Goal: Entertainment & Leisure: Consume media (video, audio)

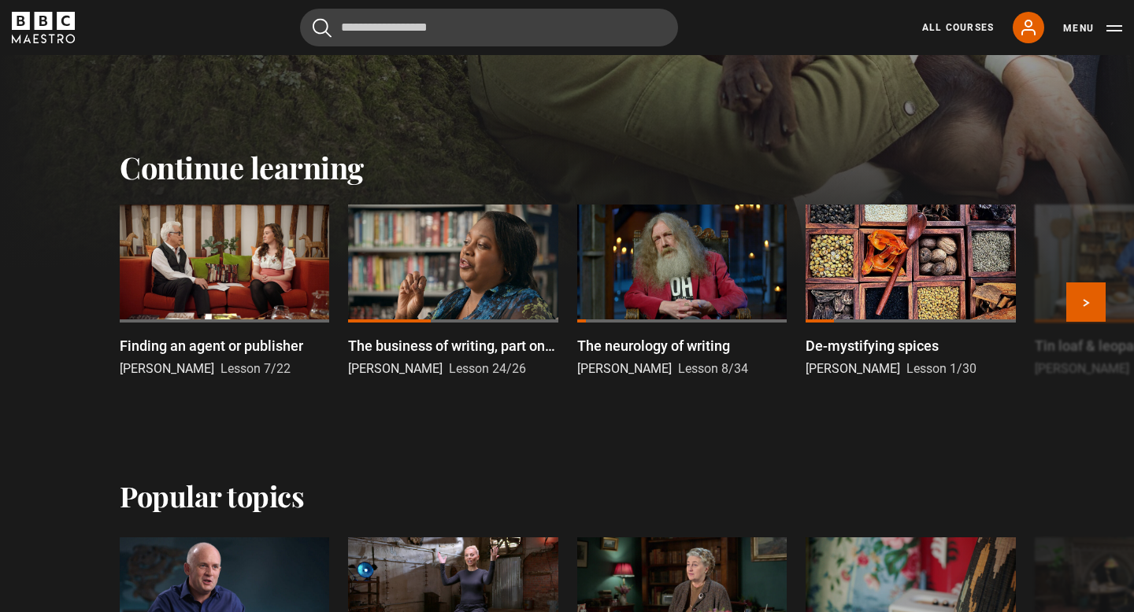
scroll to position [427, 0]
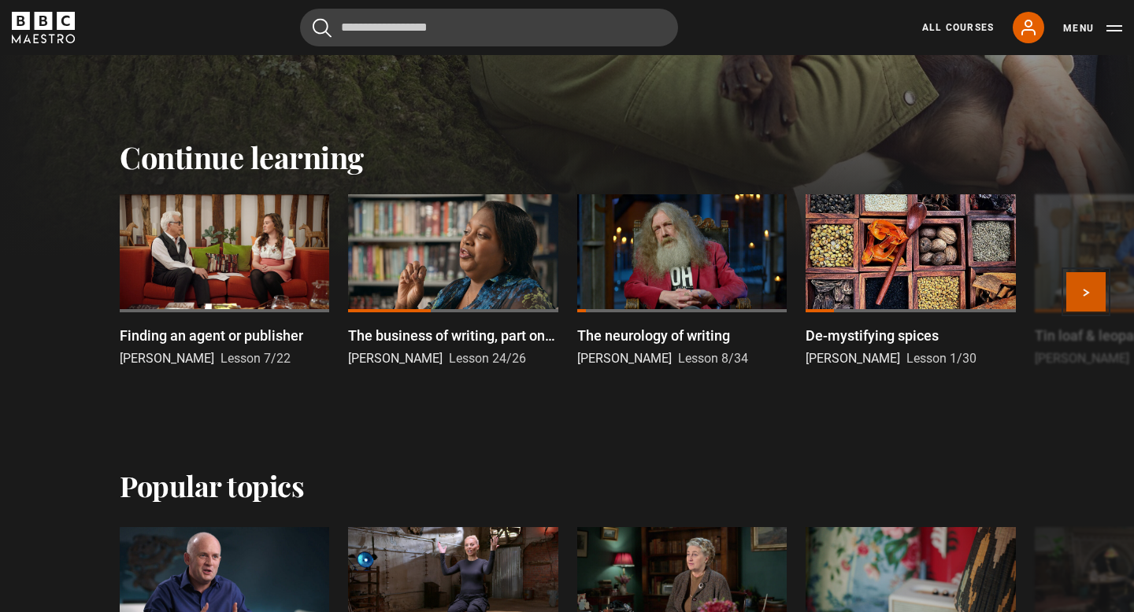
click at [1070, 295] on button "Next" at bounding box center [1085, 291] width 39 height 39
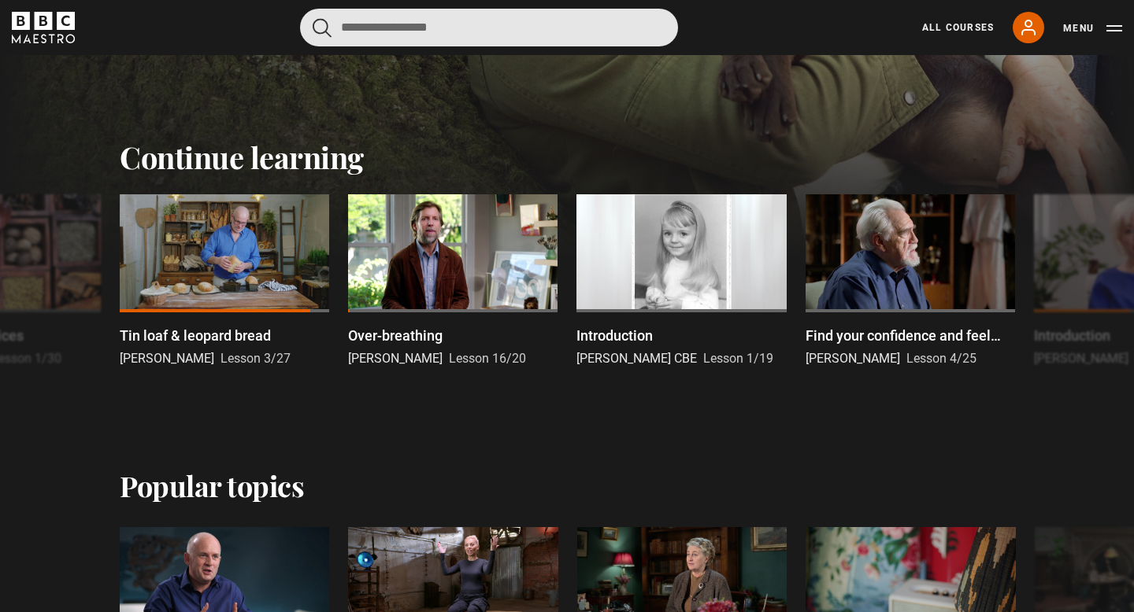
click at [520, 35] on input "Search" at bounding box center [489, 28] width 378 height 38
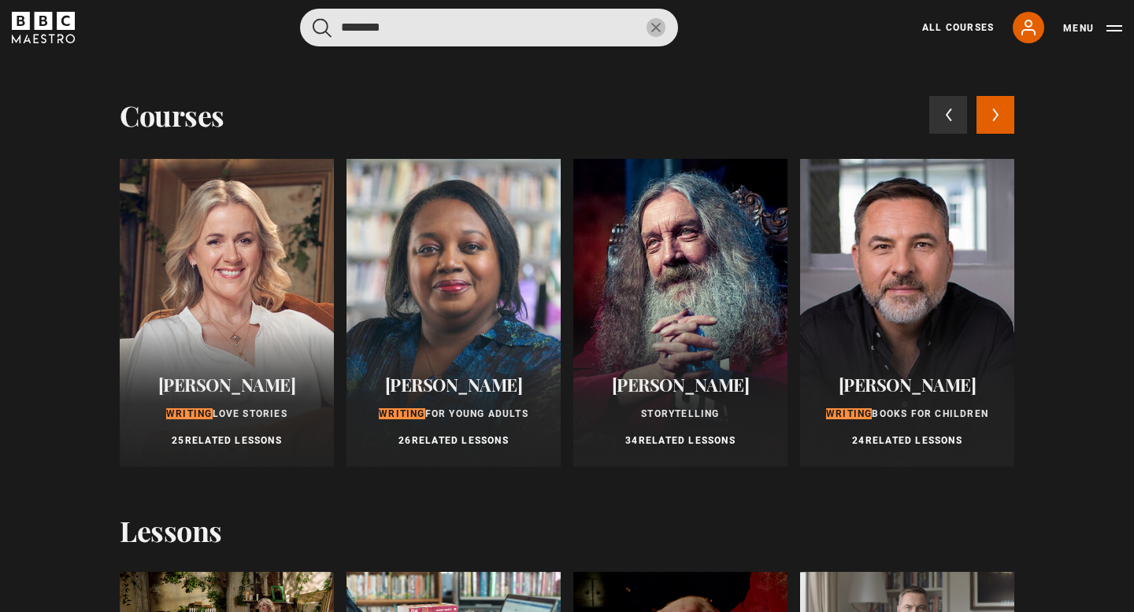
type input "*******"
click at [313, 18] on button "submit" at bounding box center [322, 28] width 19 height 20
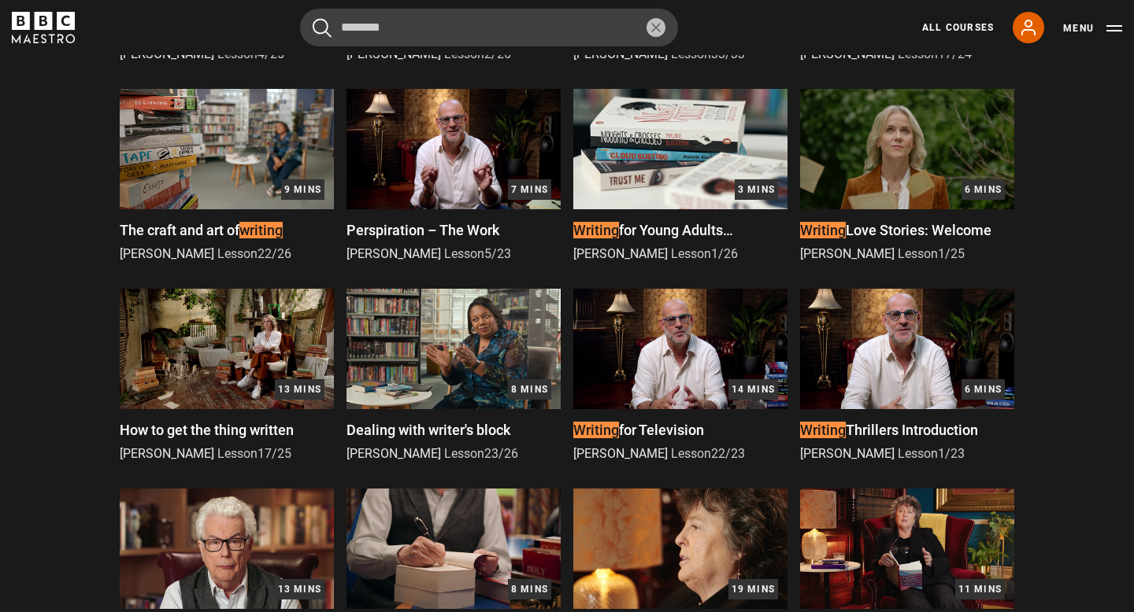
scroll to position [672, 0]
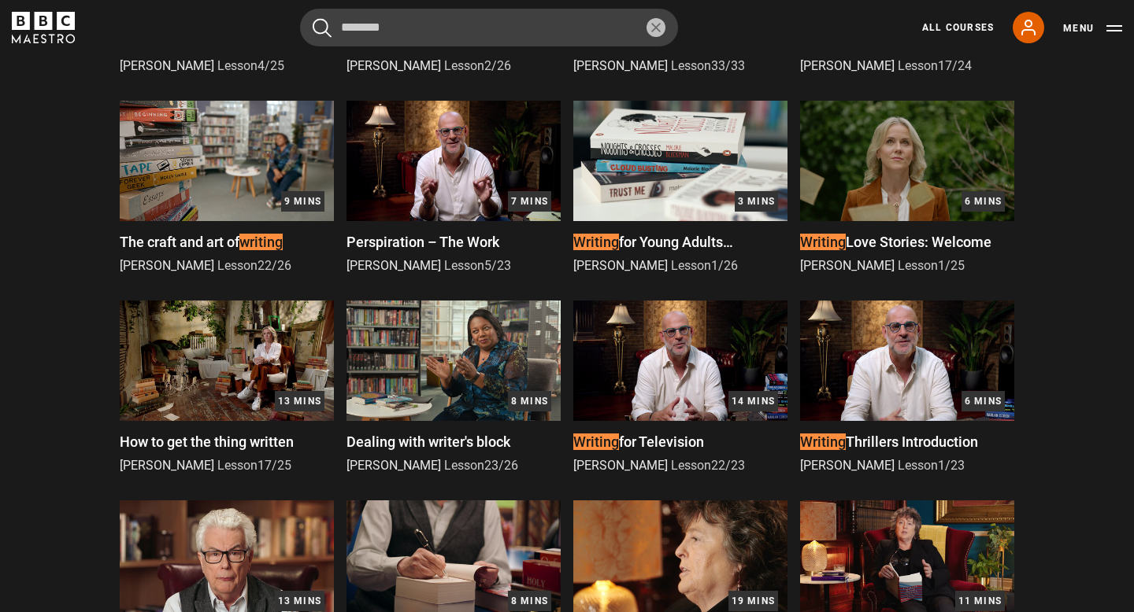
click at [894, 431] on div "Writing Thrillers Introduction Harlan Coben Lesson 1 / 23" at bounding box center [907, 448] width 214 height 54
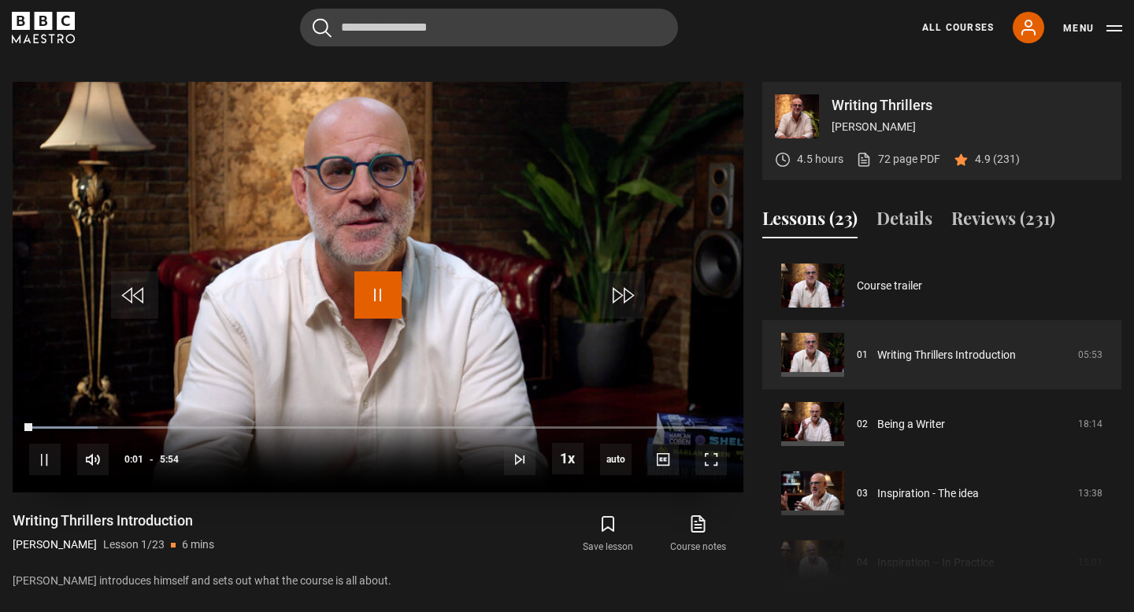
click at [372, 276] on span "Video Player" at bounding box center [377, 295] width 47 height 47
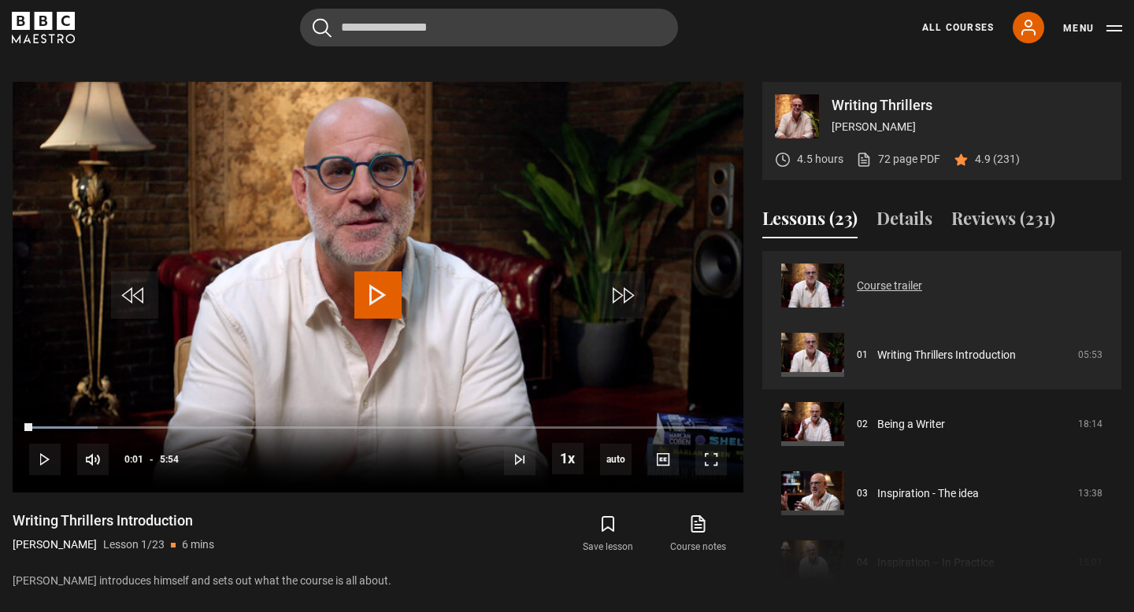
click at [857, 278] on link "Course trailer" at bounding box center [889, 286] width 65 height 17
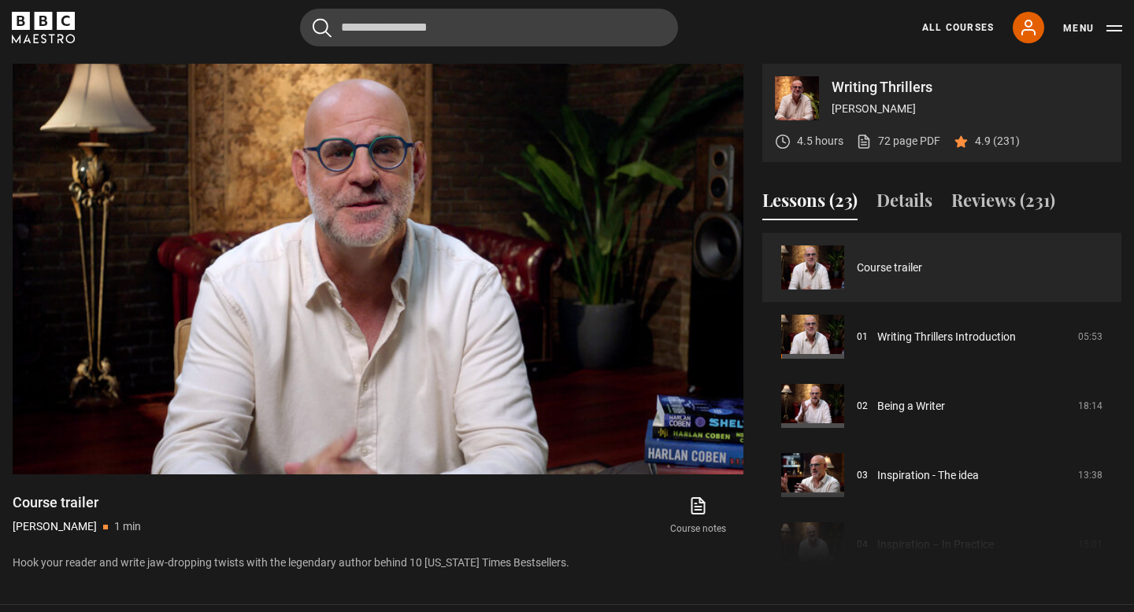
scroll to position [649, 0]
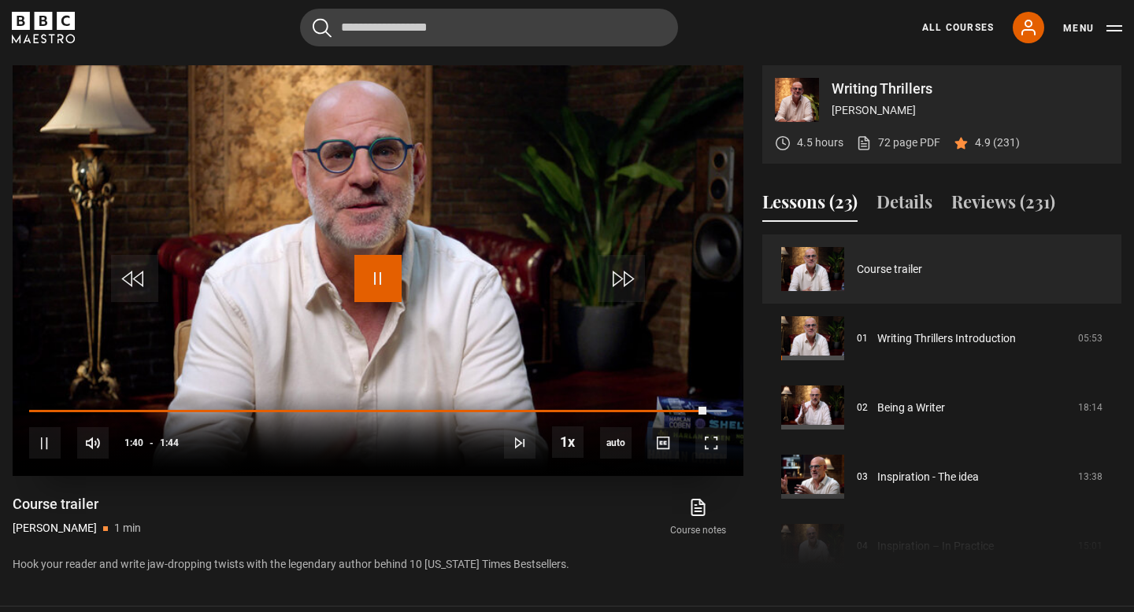
click at [372, 256] on span "Video Player" at bounding box center [377, 278] width 47 height 47
